Goal: Complete application form

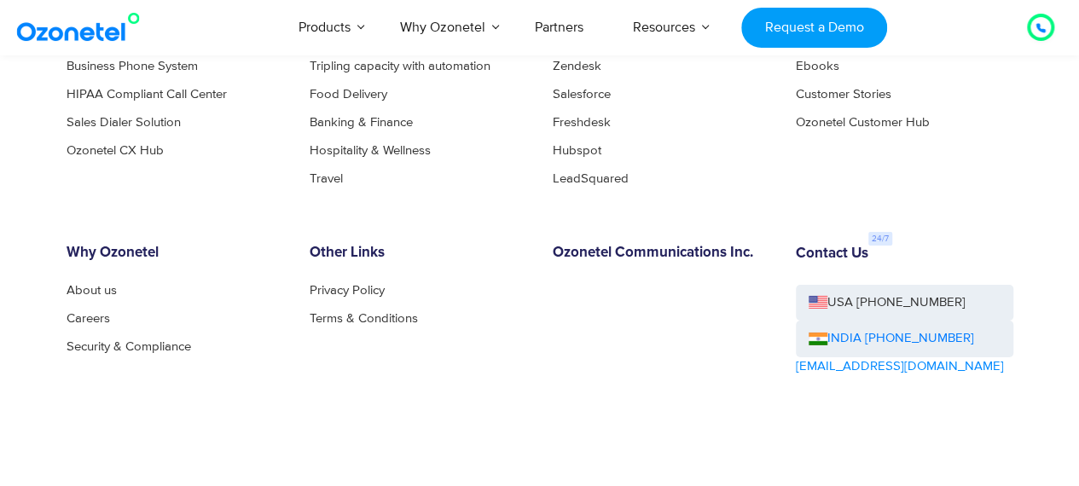
scroll to position [9303, 0]
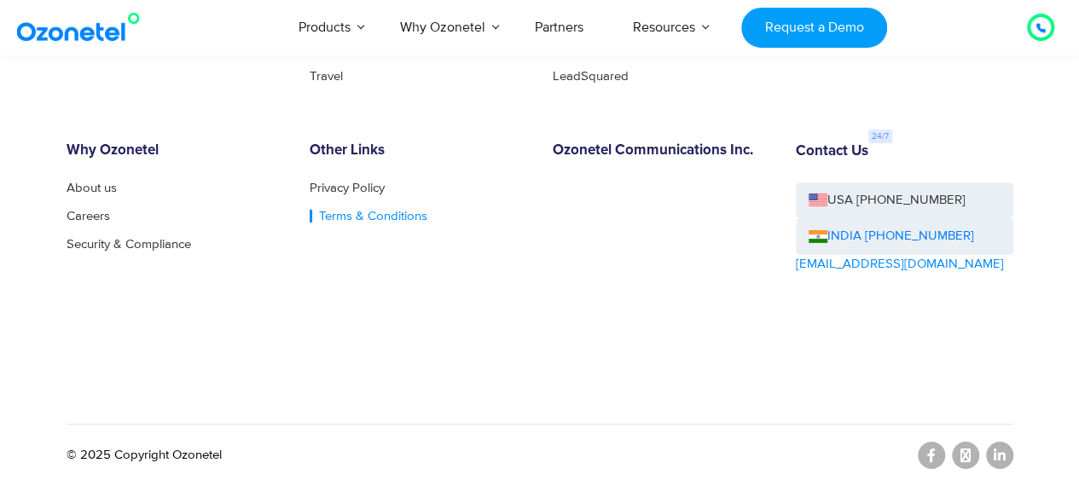
click at [391, 210] on link "Terms & Conditions" at bounding box center [368, 216] width 118 height 13
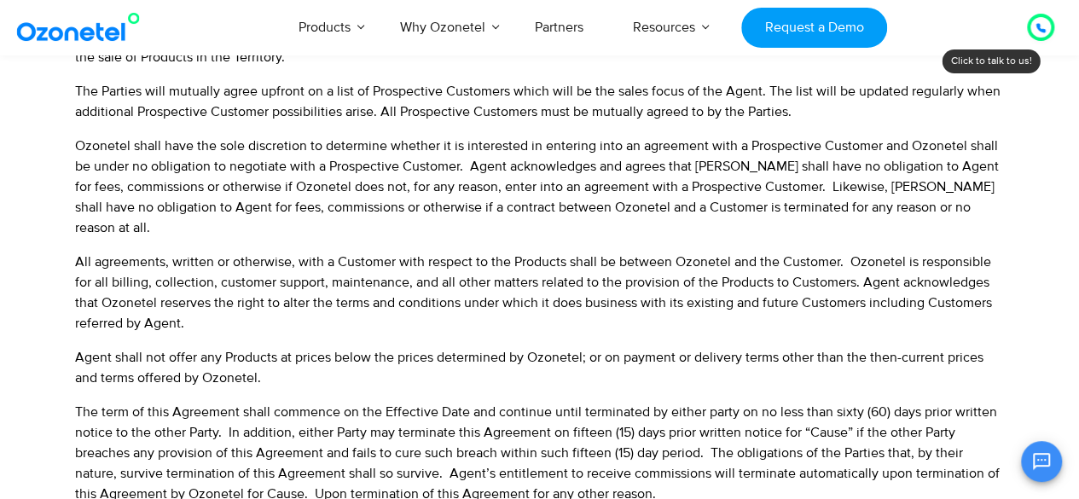
scroll to position [558, 0]
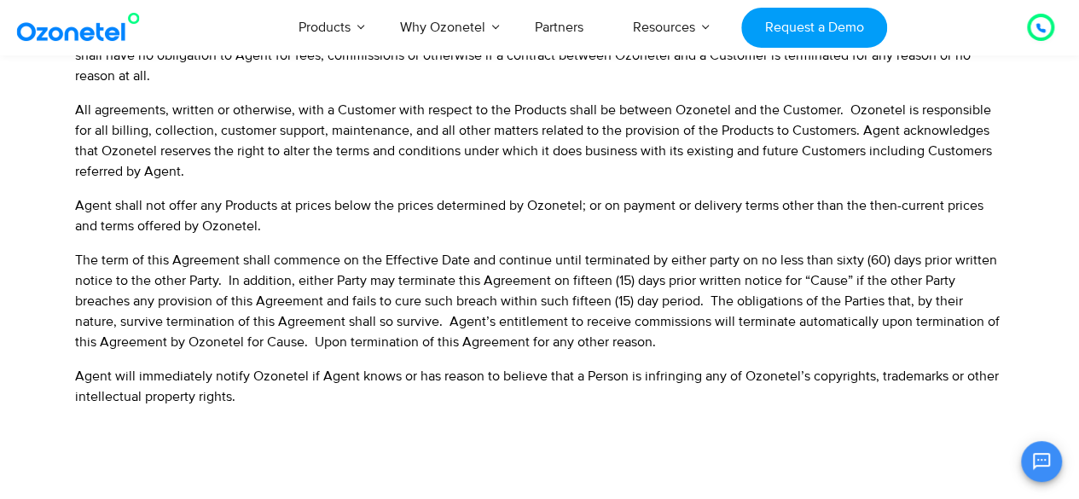
drag, startPoint x: 587, startPoint y: 292, endPoint x: 556, endPoint y: 379, distance: 91.4
click at [556, 379] on li "Agent will immediately notify Ozonetel if Agent knows or has reason to believe …" at bounding box center [539, 386] width 929 height 41
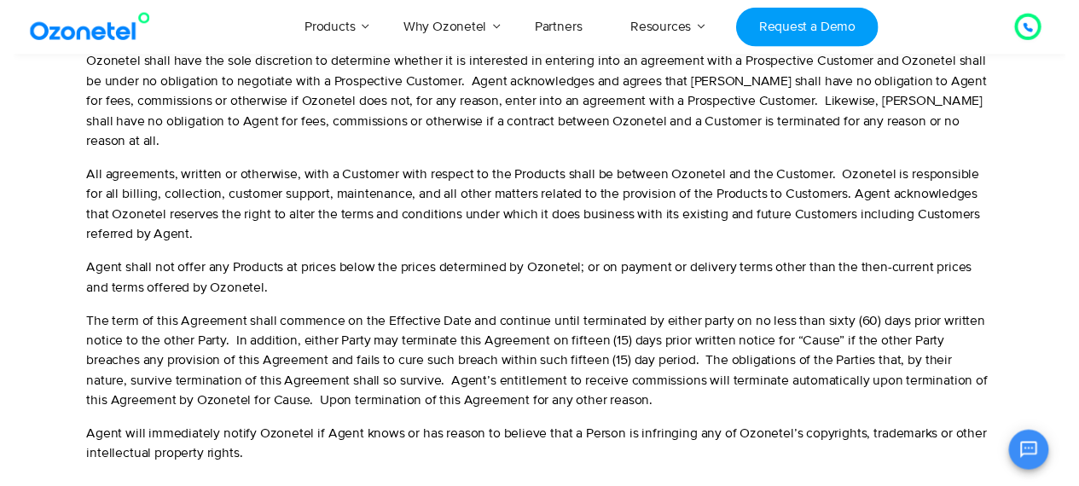
scroll to position [0, 0]
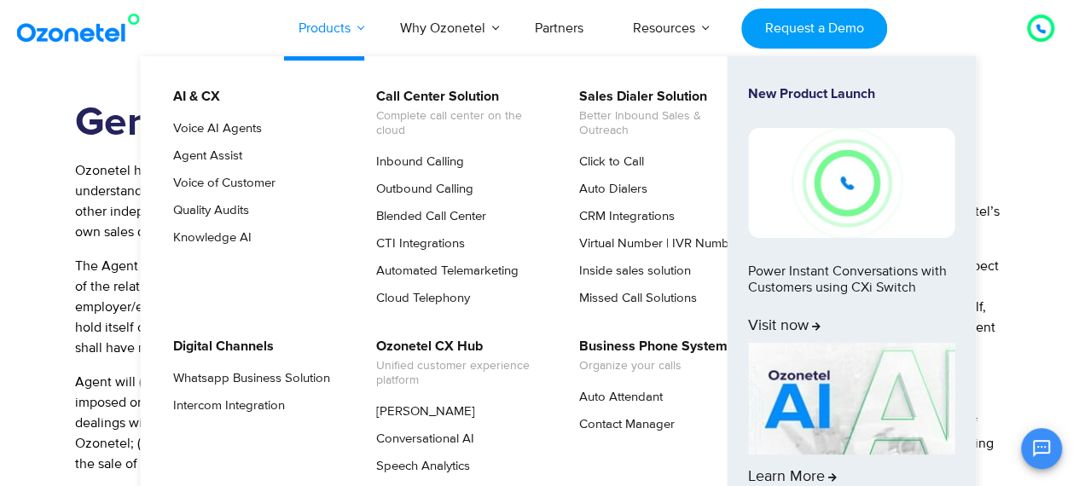
click at [319, 26] on link "Products" at bounding box center [324, 28] width 101 height 56
click at [847, 188] on img at bounding box center [851, 182] width 206 height 109
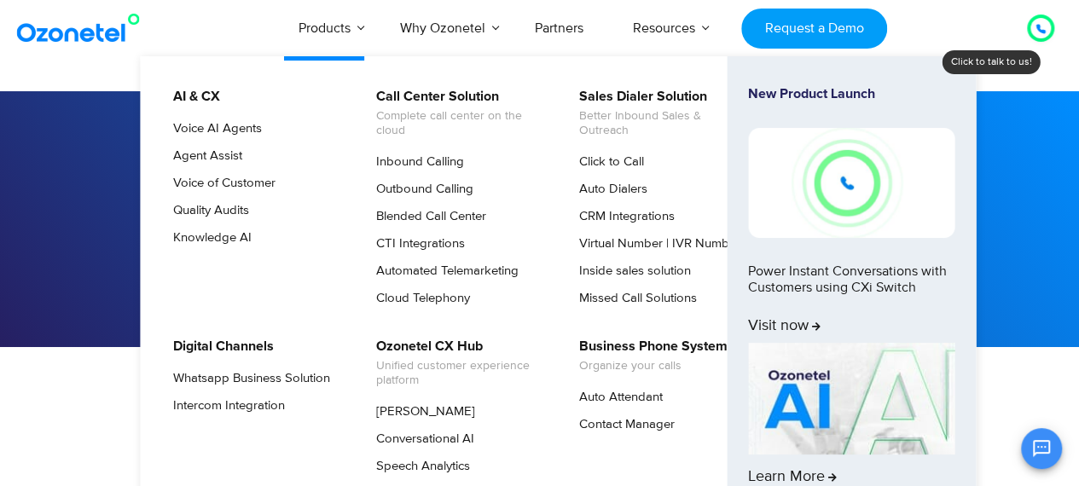
click at [333, 31] on link "Products" at bounding box center [324, 28] width 101 height 56
click at [857, 362] on img at bounding box center [851, 399] width 206 height 113
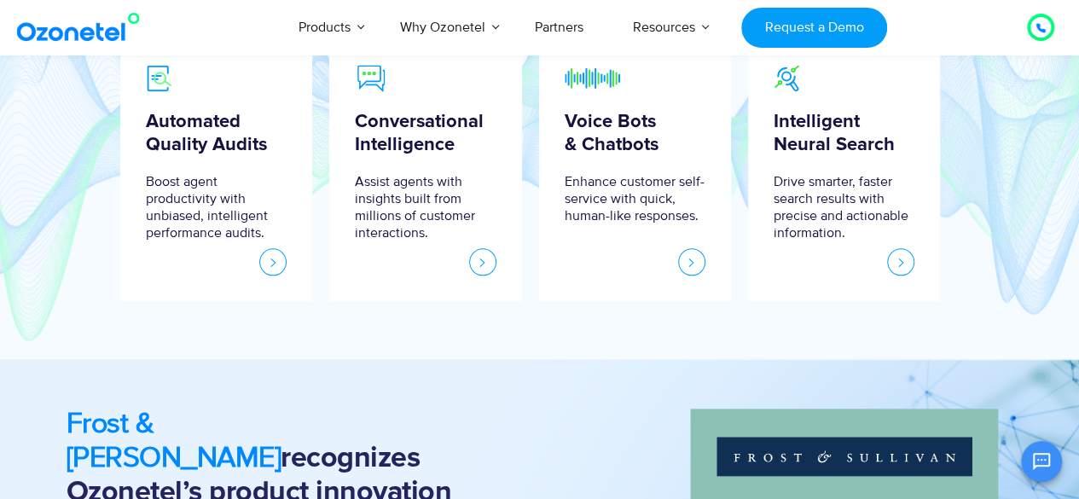
scroll to position [866, 0]
click at [553, 23] on link "Partners" at bounding box center [559, 27] width 98 height 56
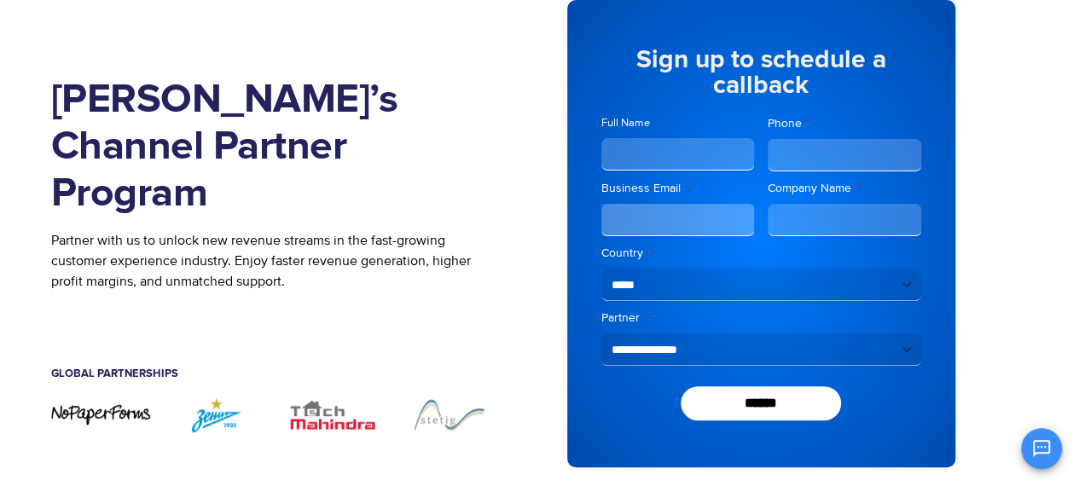
scroll to position [118, 15]
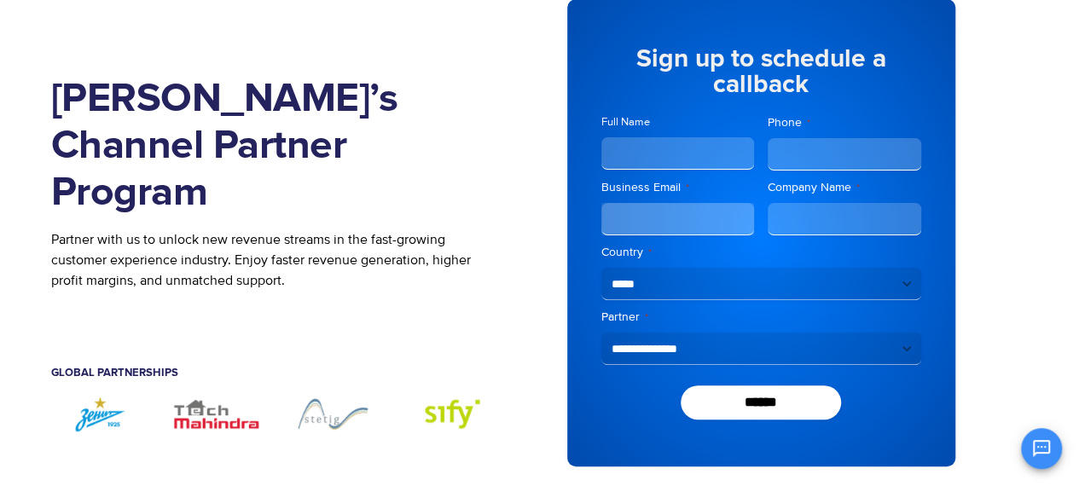
click at [793, 330] on div "**********" at bounding box center [761, 337] width 320 height 56
click at [762, 356] on select "**********" at bounding box center [761, 349] width 320 height 32
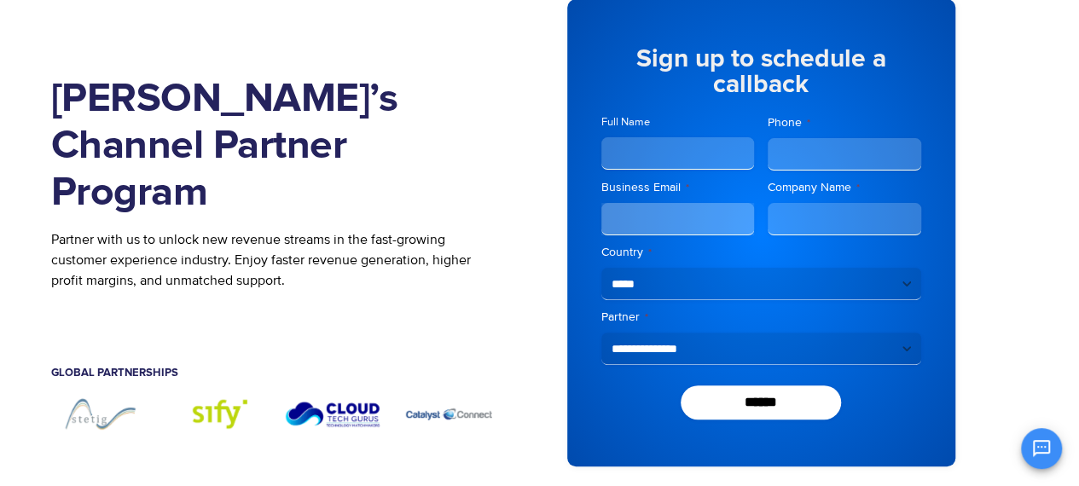
click at [505, 118] on div "[PERSON_NAME]’s Channel Partner Program Partner with us to unlock new revenue s…" at bounding box center [287, 233] width 473 height 518
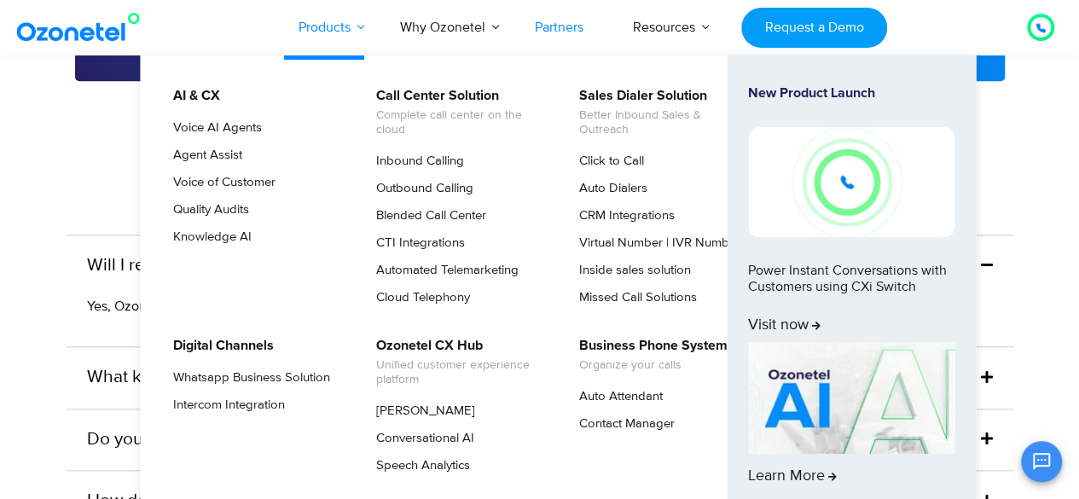
scroll to position [3879, 0]
